Goal: Find specific page/section

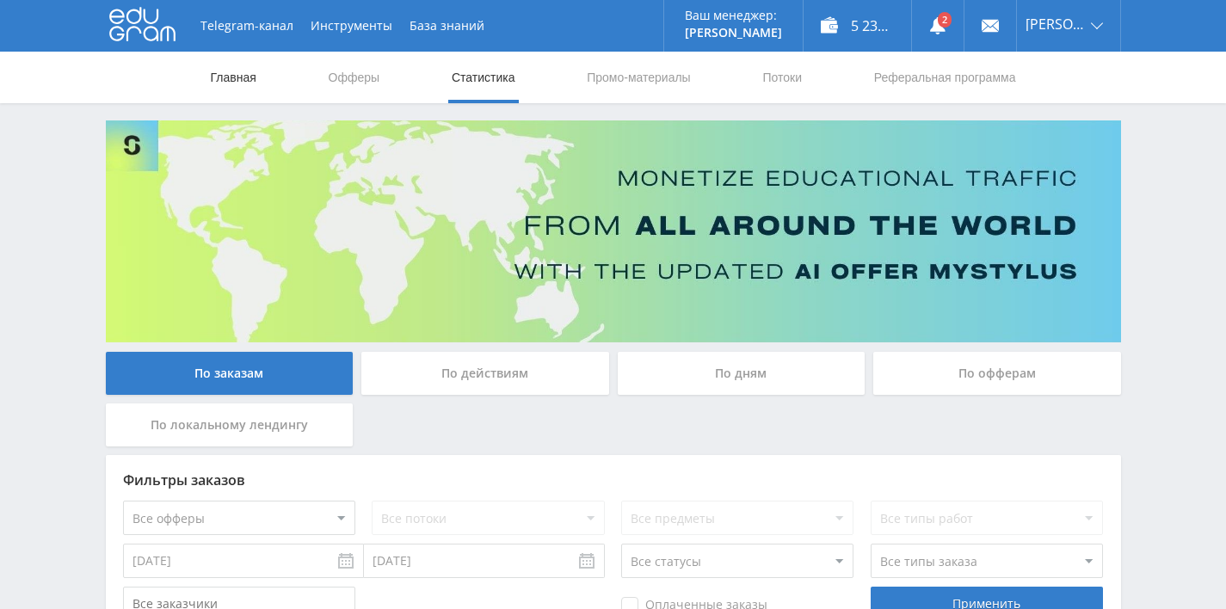
click at [218, 75] on link "Главная" at bounding box center [233, 78] width 49 height 52
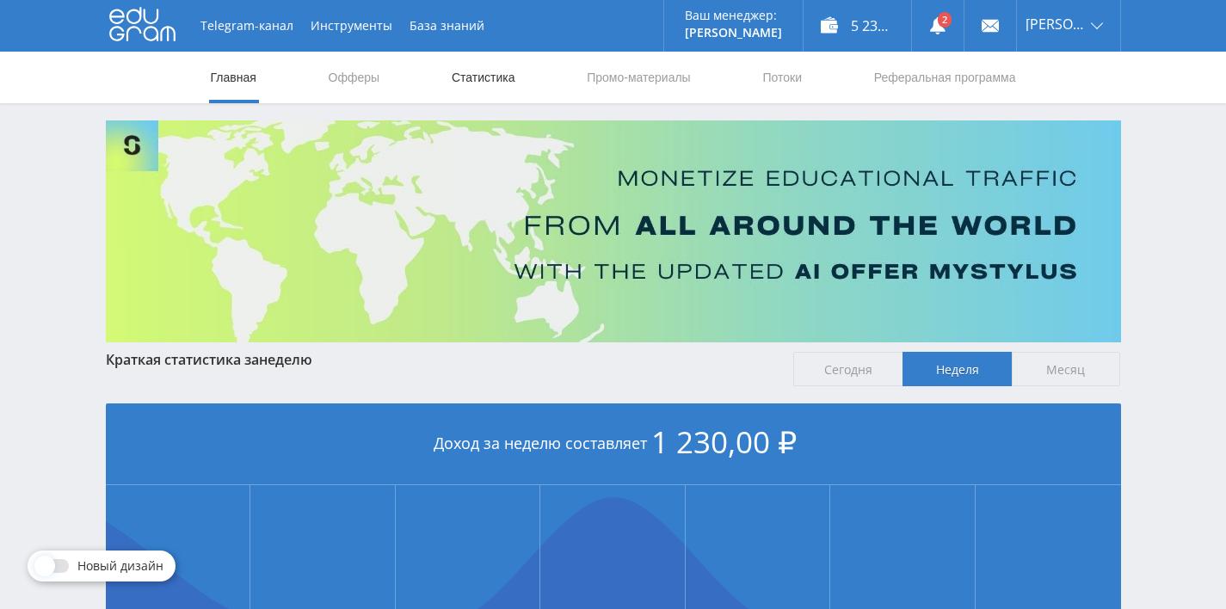
click at [477, 75] on link "Статистика" at bounding box center [483, 78] width 67 height 52
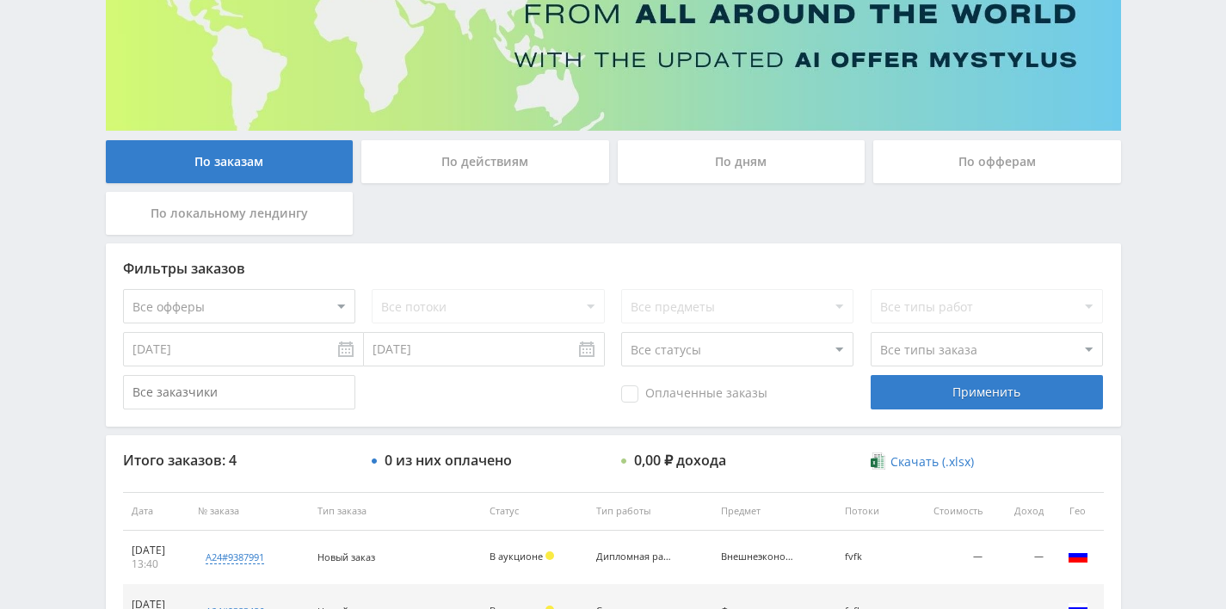
scroll to position [166, 0]
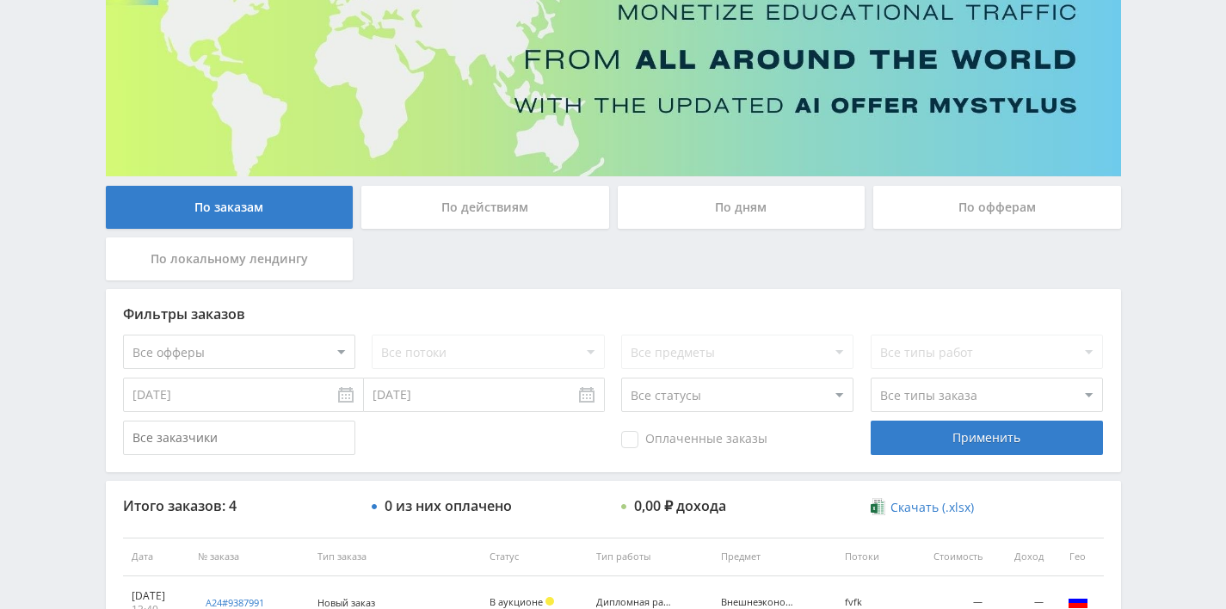
click at [699, 196] on div "По дням" at bounding box center [742, 207] width 248 height 43
click at [0, 0] on input "По дням" at bounding box center [0, 0] width 0 height 0
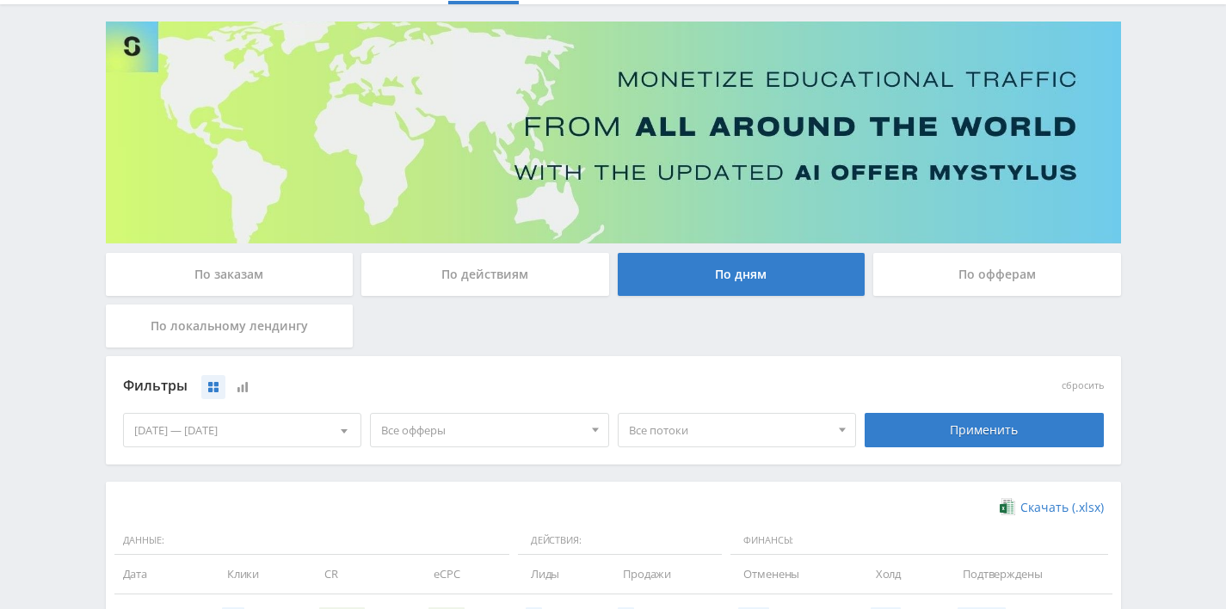
scroll to position [0, 0]
